Goal: Task Accomplishment & Management: Manage account settings

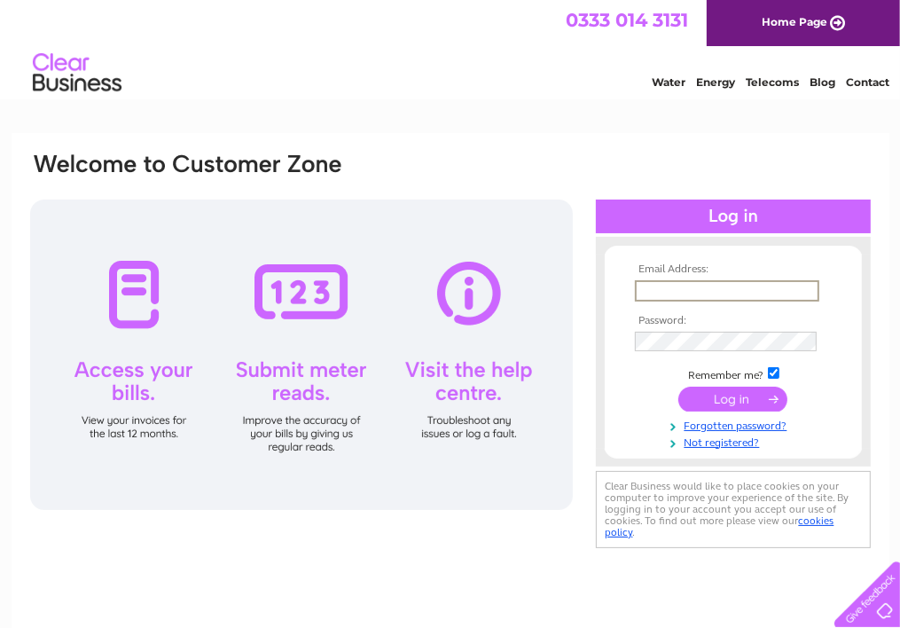
click at [699, 288] on input "text" at bounding box center [727, 290] width 185 height 21
type input "carolinemallon01@gmail.com"
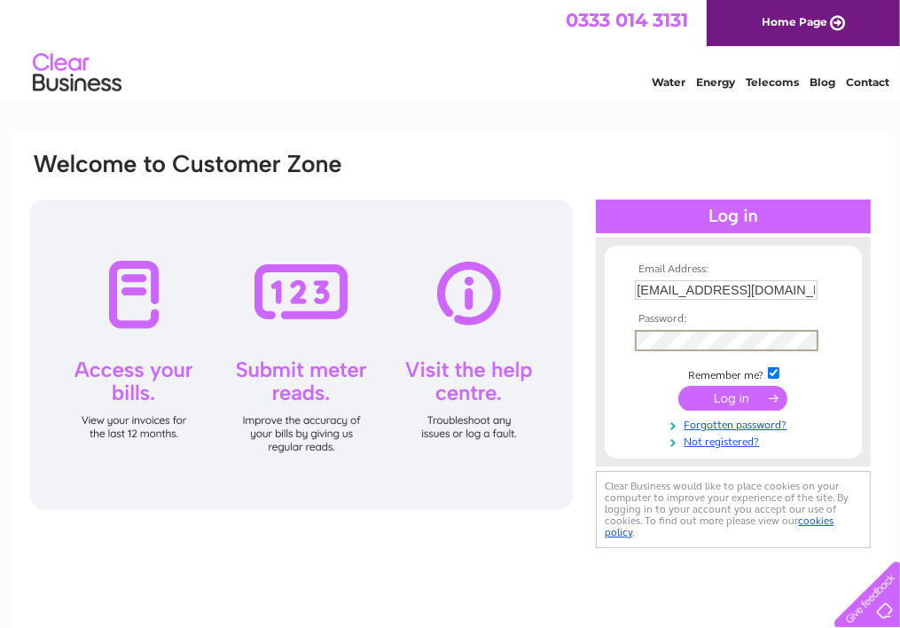
click at [721, 394] on input "submit" at bounding box center [733, 398] width 109 height 25
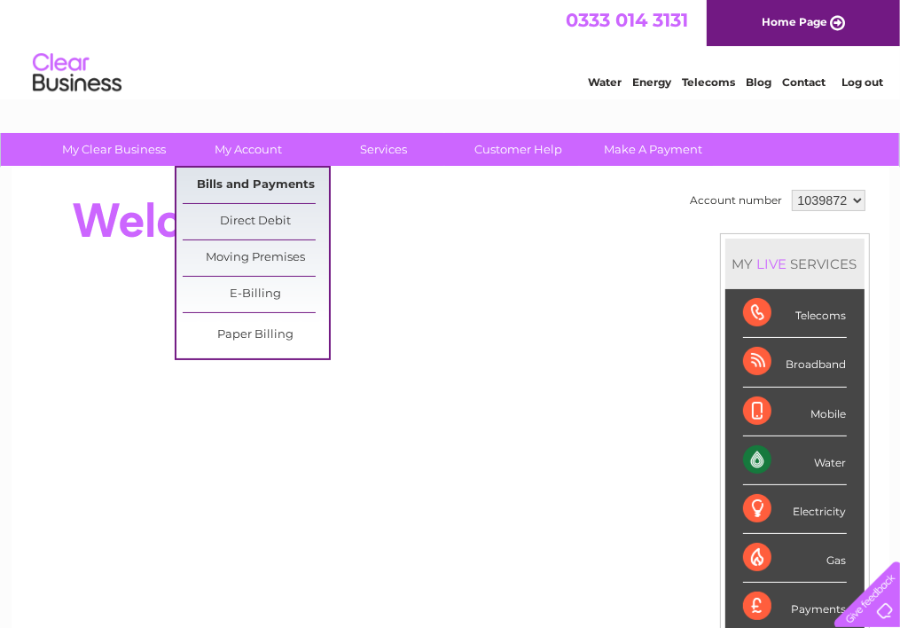
click at [245, 180] on link "Bills and Payments" at bounding box center [256, 185] width 146 height 35
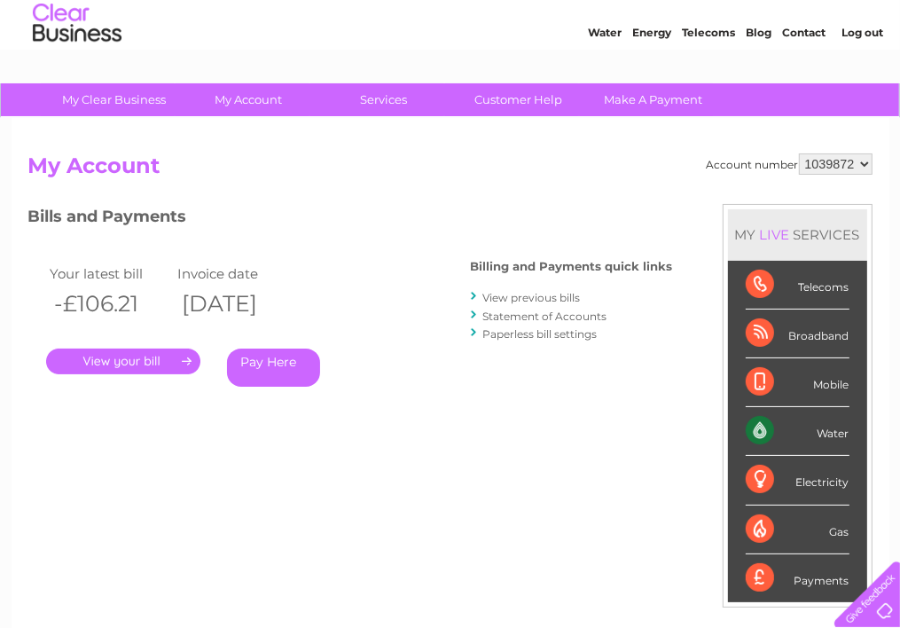
scroll to position [43, 0]
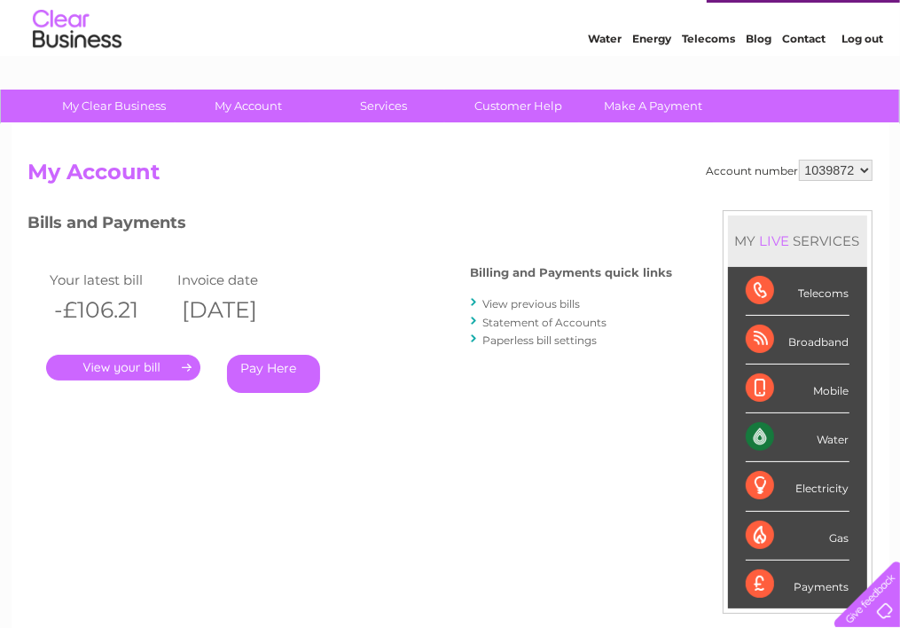
click at [139, 365] on link "." at bounding box center [123, 368] width 154 height 26
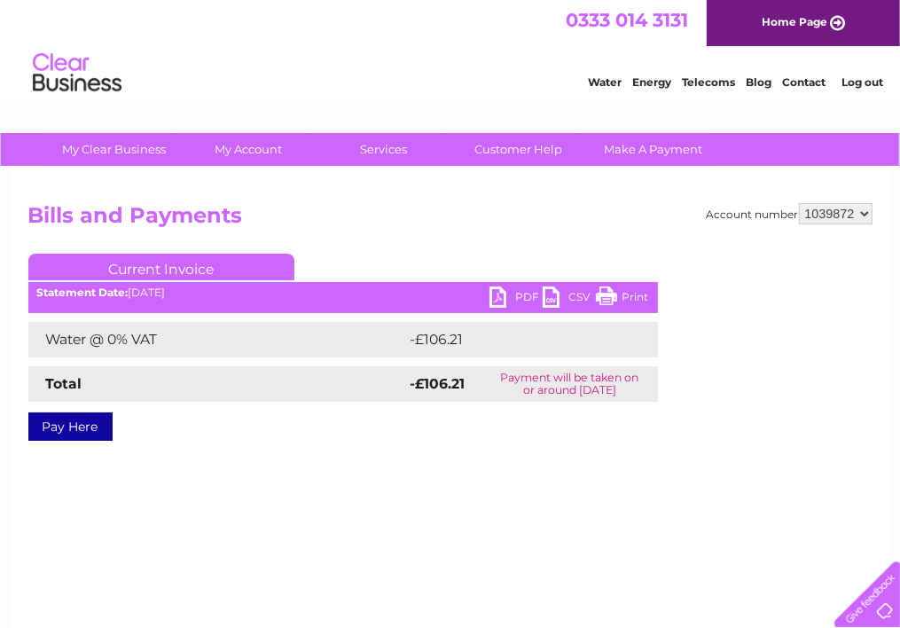
click at [488, 29] on div "0333 014 3131 Home Page" at bounding box center [450, 23] width 900 height 46
click at [500, 294] on link "PDF" at bounding box center [516, 300] width 53 height 26
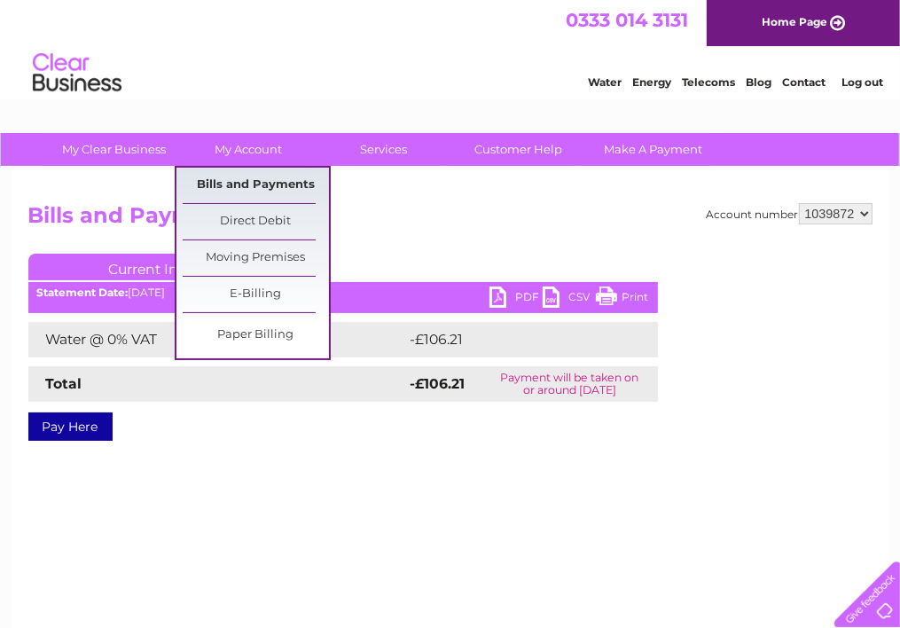
click at [266, 183] on link "Bills and Payments" at bounding box center [256, 185] width 146 height 35
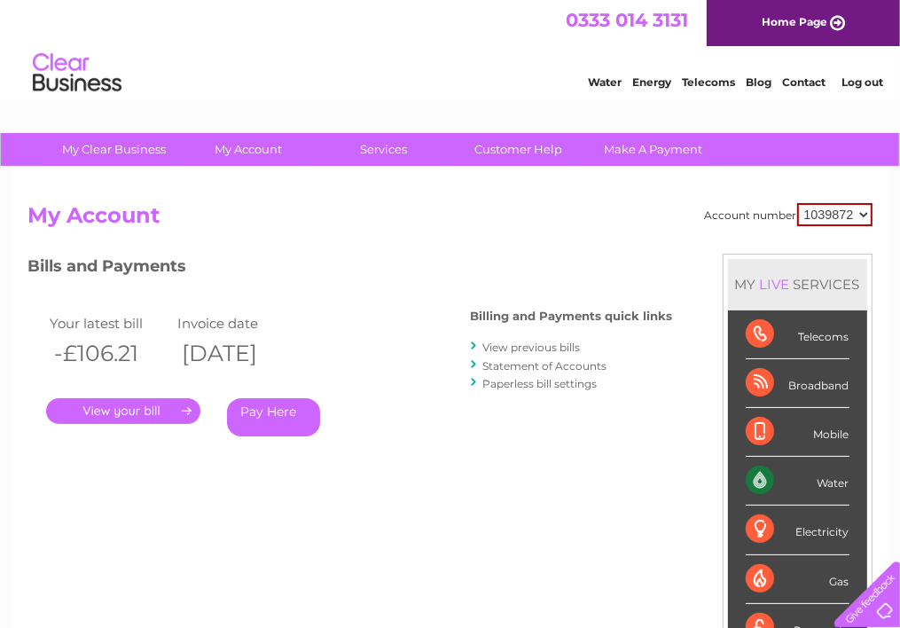
click at [515, 344] on link "View previous bills" at bounding box center [532, 347] width 98 height 13
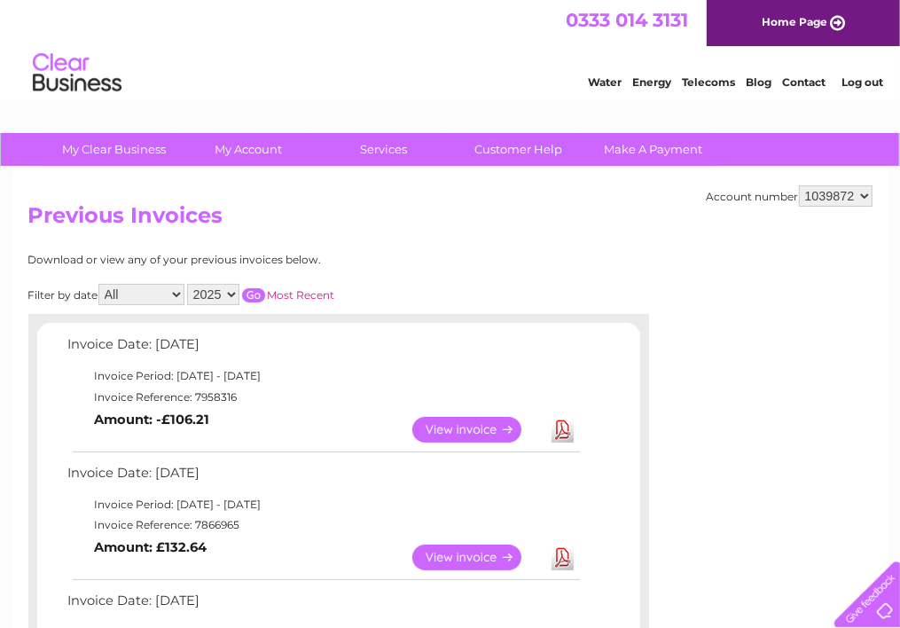
click at [481, 555] on link "View" at bounding box center [477, 558] width 130 height 26
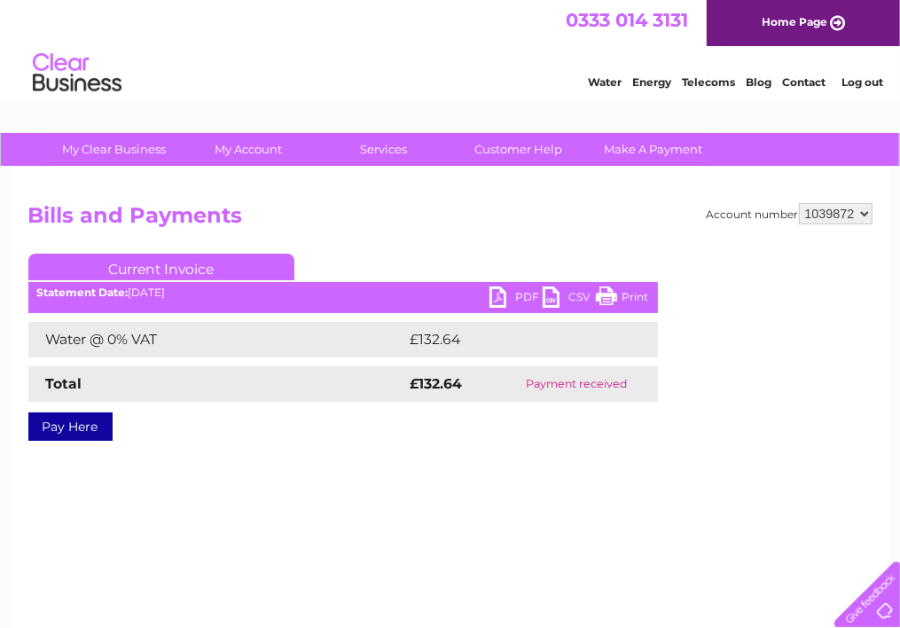
click at [513, 290] on link "PDF" at bounding box center [516, 300] width 53 height 26
click at [874, 81] on link "Log out" at bounding box center [863, 81] width 42 height 13
